Goal: Information Seeking & Learning: Learn about a topic

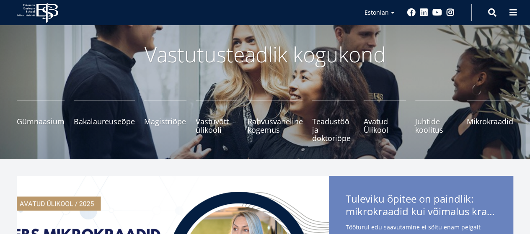
click at [100, 119] on span "Bakalaureuseõpe Tutvu ja registreeru" at bounding box center [104, 121] width 61 height 8
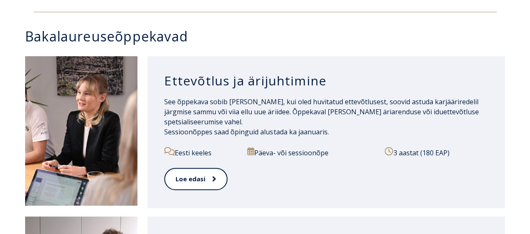
scroll to position [416, 0]
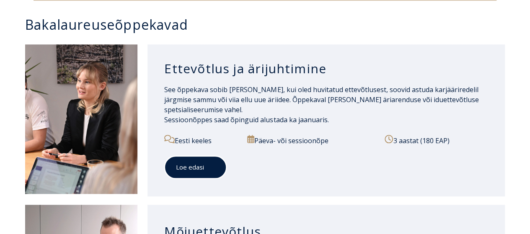
click at [193, 164] on link "Loe edasi" at bounding box center [195, 167] width 62 height 23
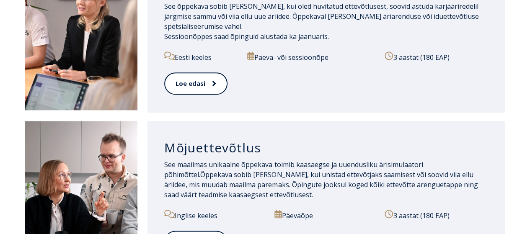
scroll to position [458, 0]
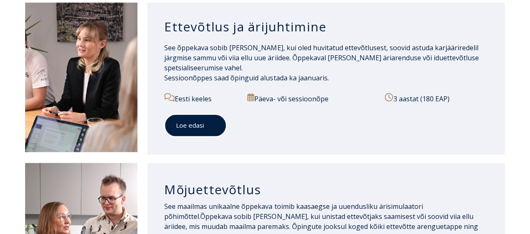
click at [213, 121] on icon at bounding box center [213, 125] width 4 height 8
